Goal: Task Accomplishment & Management: Use online tool/utility

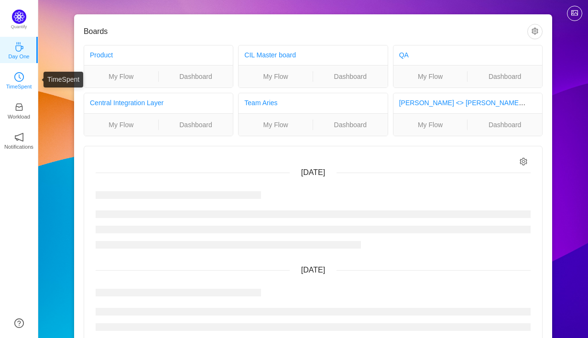
click at [19, 87] on p "TimeSpent" at bounding box center [19, 86] width 26 height 9
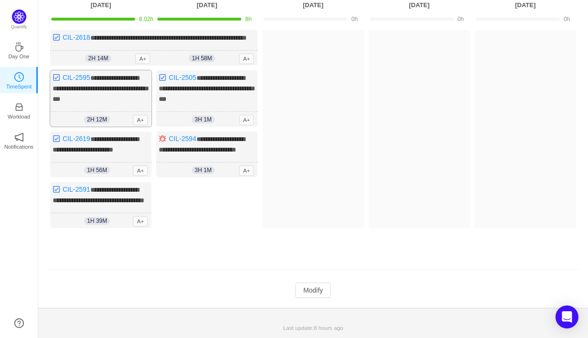
scroll to position [106, 0]
click at [99, 54] on span "2h 14m" at bounding box center [98, 58] width 26 height 8
click at [239, 34] on span "***" at bounding box center [243, 37] width 8 height 7
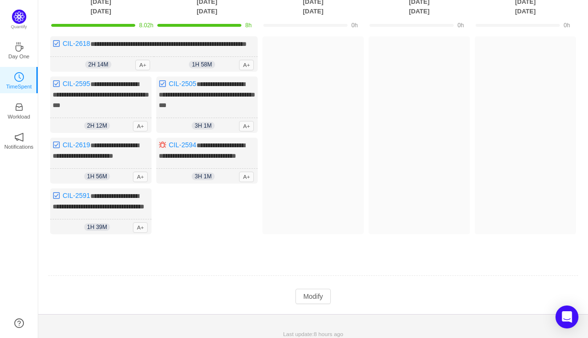
scroll to position [75, 0]
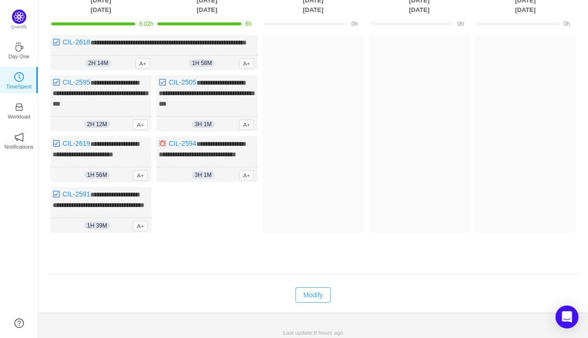
click at [315, 302] on button "Modify" at bounding box center [312, 294] width 35 height 15
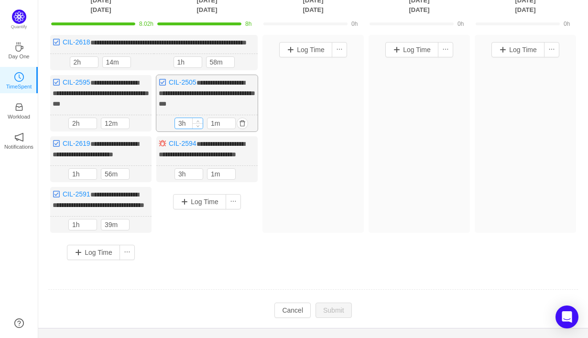
click at [183, 129] on input "3h" at bounding box center [189, 123] width 28 height 11
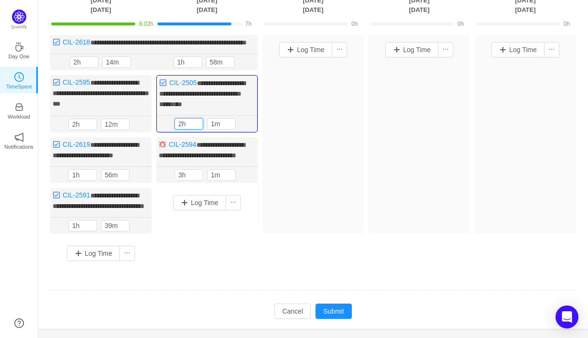
type input "2h"
click at [279, 141] on div "Log Time" at bounding box center [312, 134] width 101 height 199
click at [77, 67] on input "2h" at bounding box center [84, 62] width 28 height 11
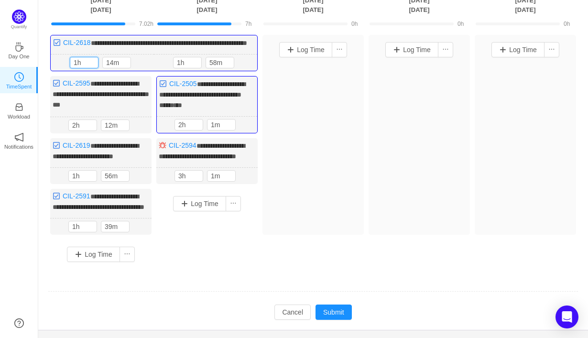
type input "1h"
click at [329, 160] on div "Log Time" at bounding box center [312, 135] width 101 height 200
click at [336, 320] on button "Submit" at bounding box center [333, 311] width 36 height 15
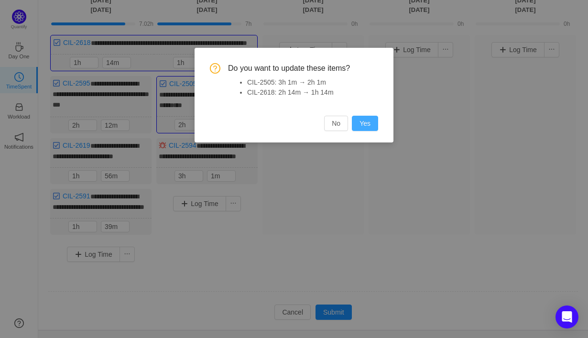
click at [368, 126] on button "Yes" at bounding box center [365, 123] width 26 height 15
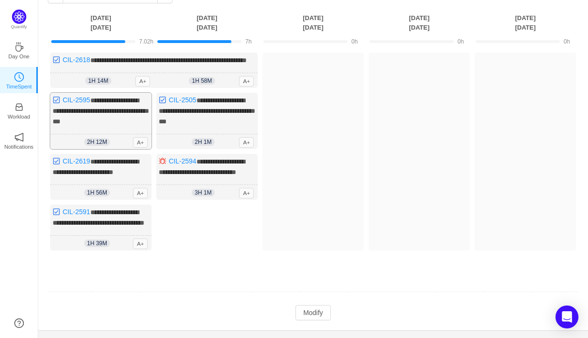
scroll to position [61, 0]
